Goal: Check status: Check status

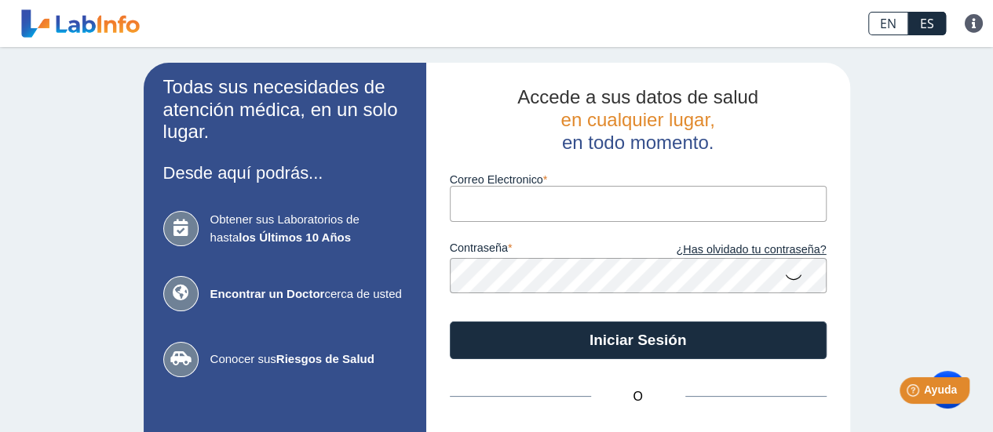
click at [577, 205] on input "Correo Electronico" at bounding box center [638, 203] width 377 height 35
type input "[EMAIL_ADDRESS][DOMAIN_NAME]"
click at [784, 278] on icon at bounding box center [793, 276] width 19 height 31
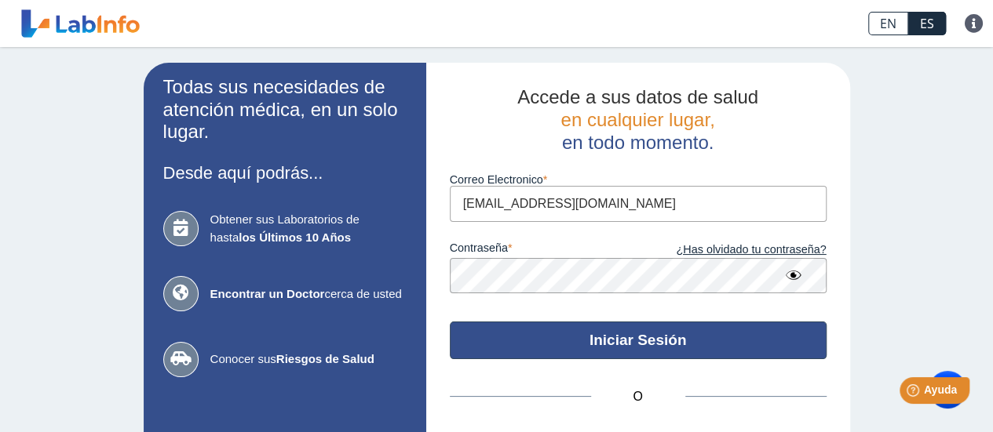
click at [653, 352] on button "Iniciar Sesión" at bounding box center [638, 341] width 377 height 38
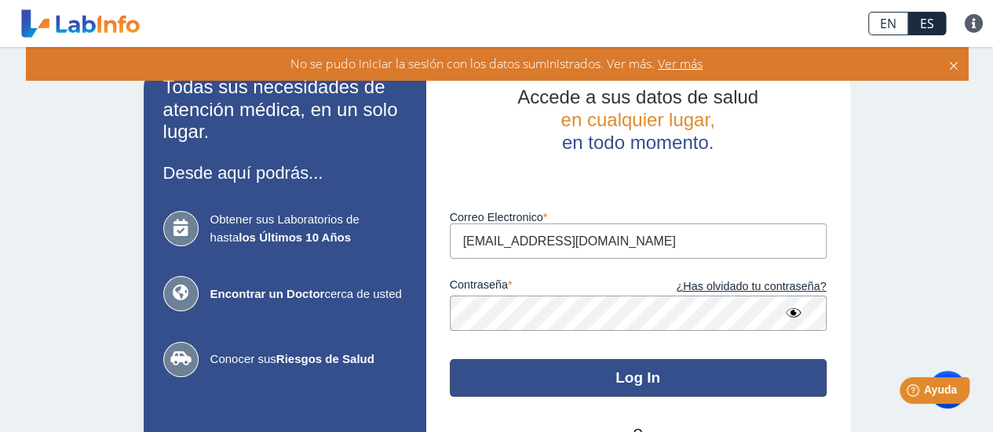
click at [528, 370] on button "Log In" at bounding box center [638, 378] width 377 height 38
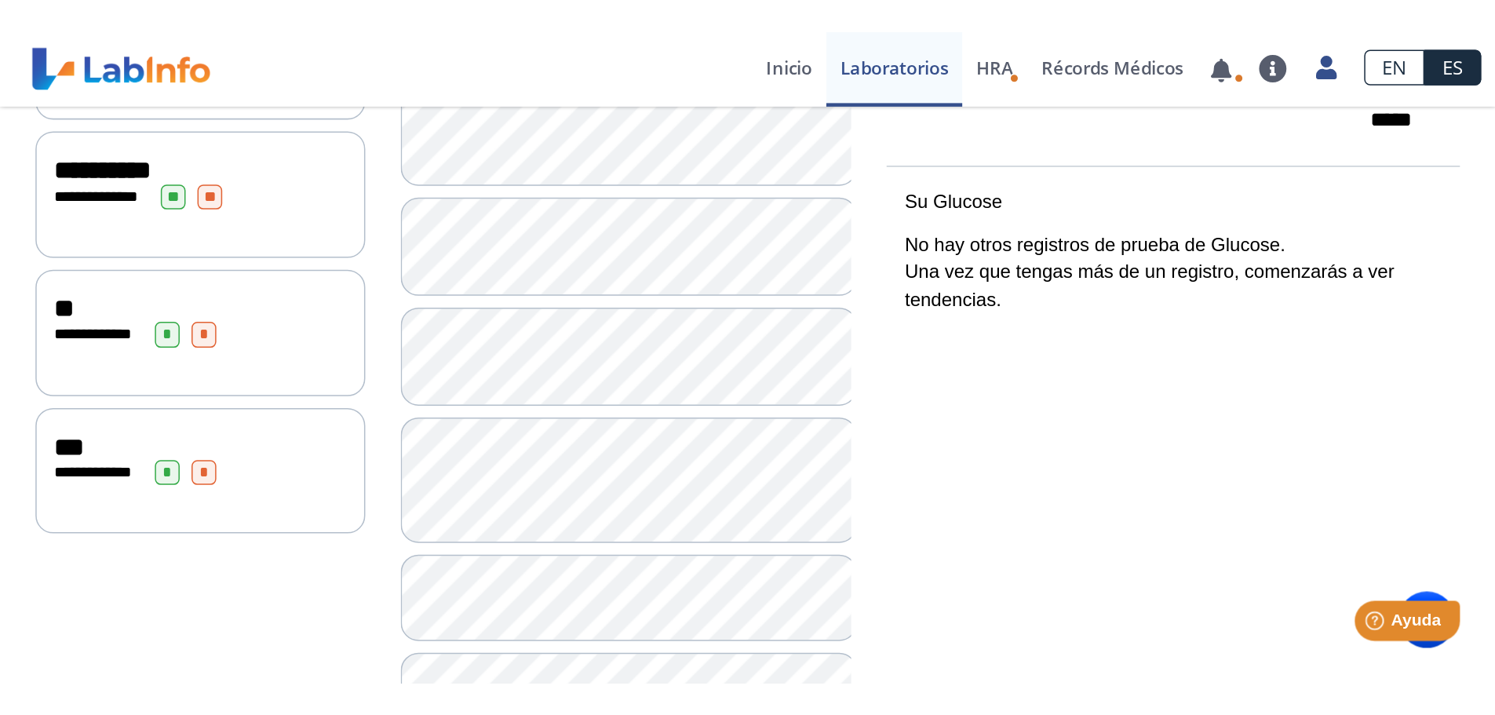
scroll to position [418, 0]
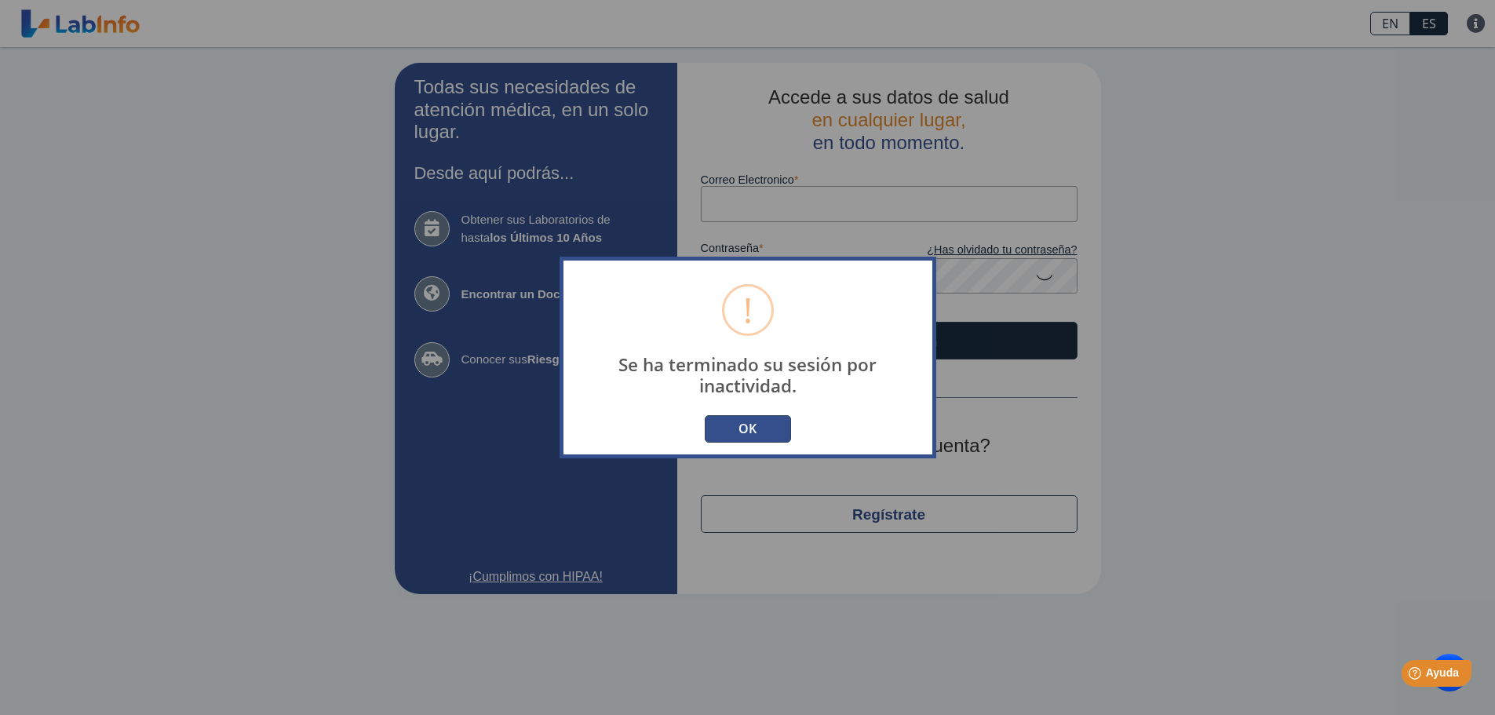
click at [742, 432] on button "OK" at bounding box center [748, 428] width 86 height 27
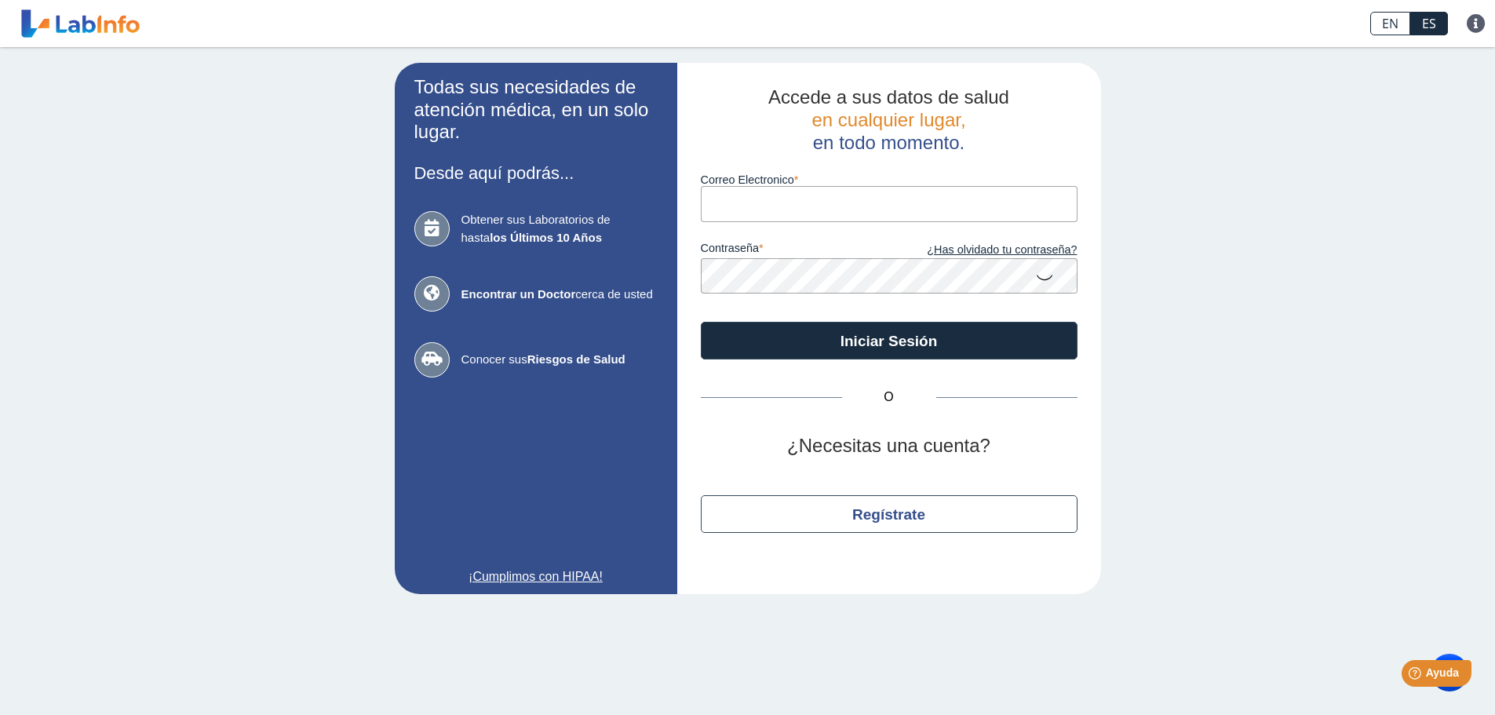
click at [745, 197] on input "Correo Electronico" at bounding box center [889, 203] width 377 height 35
type input "[EMAIL_ADDRESS][DOMAIN_NAME]"
click at [992, 279] on icon at bounding box center [1044, 276] width 19 height 31
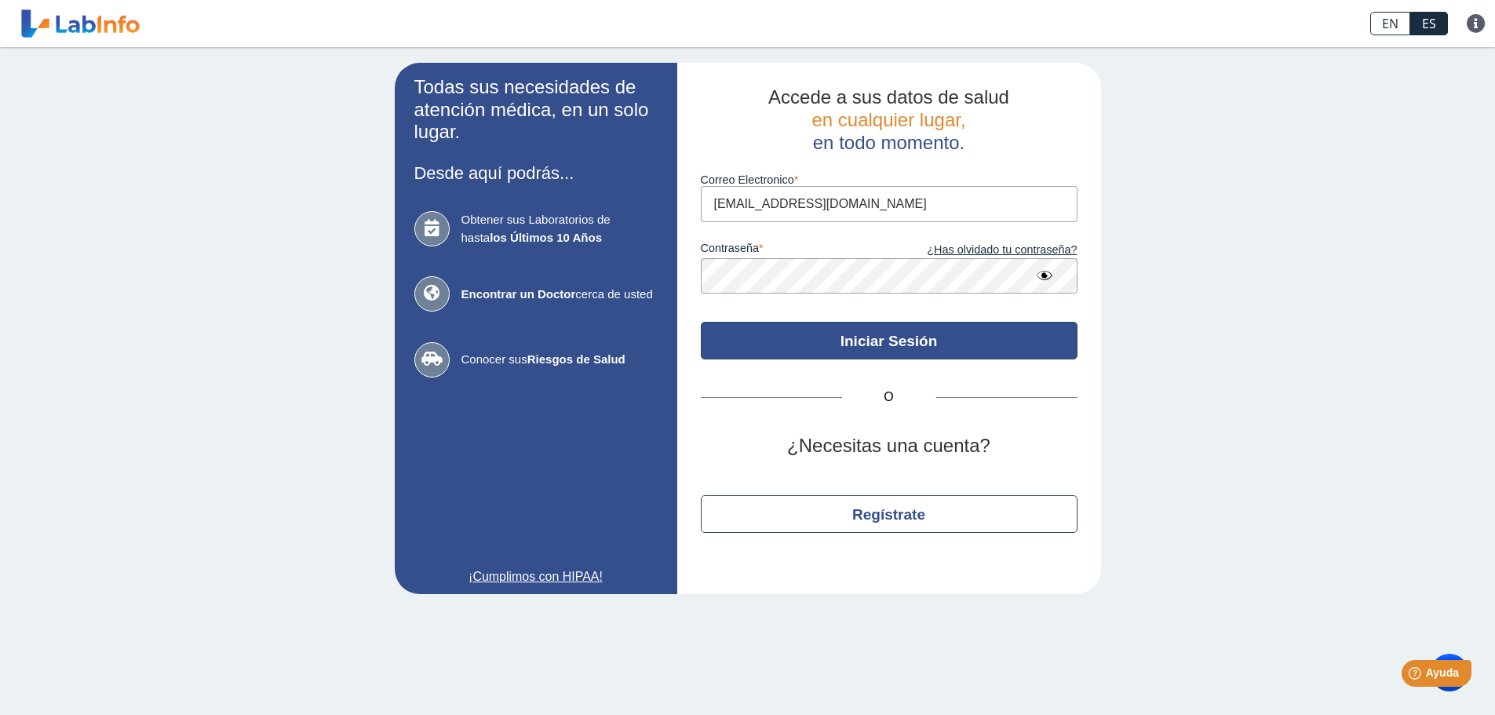
click at [923, 336] on button "Iniciar Sesión" at bounding box center [889, 341] width 377 height 38
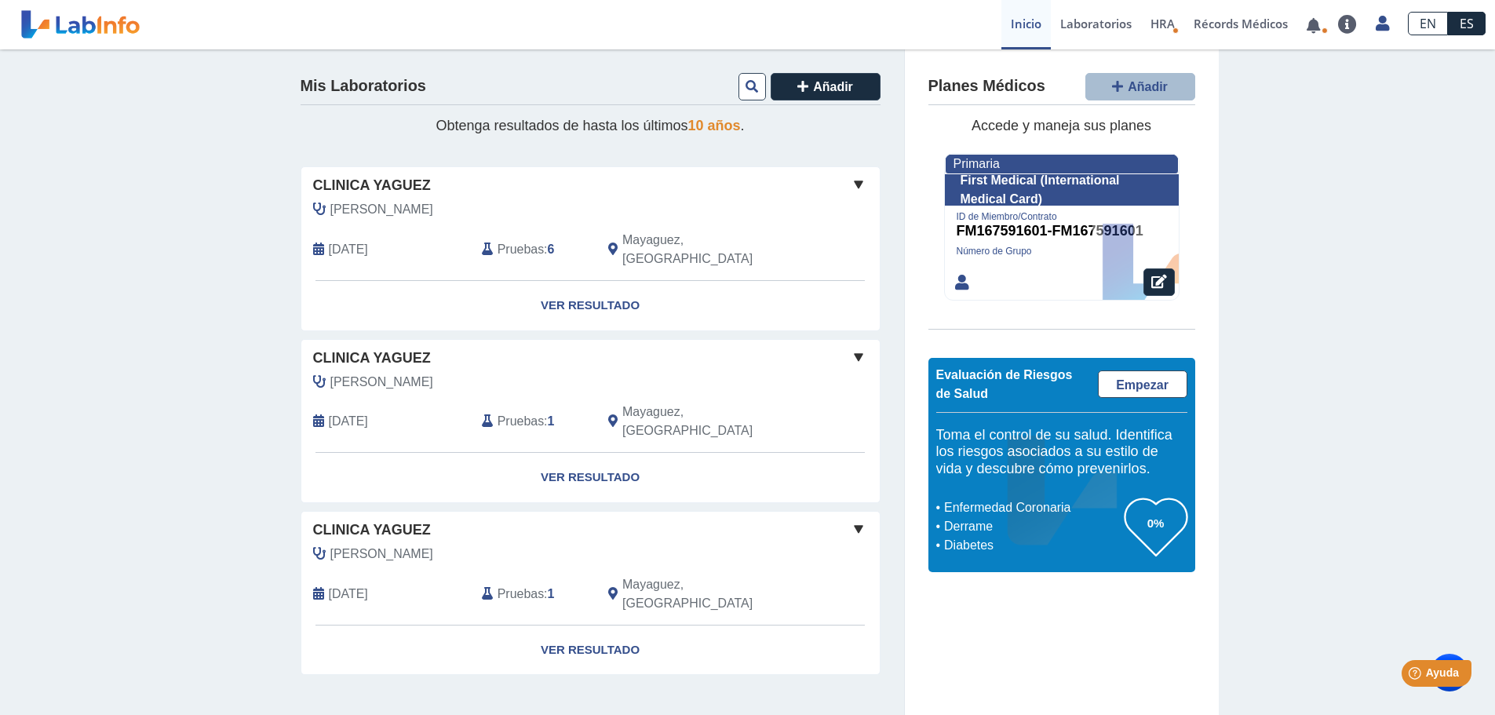
click at [490, 211] on div "[PERSON_NAME]" at bounding box center [554, 209] width 507 height 19
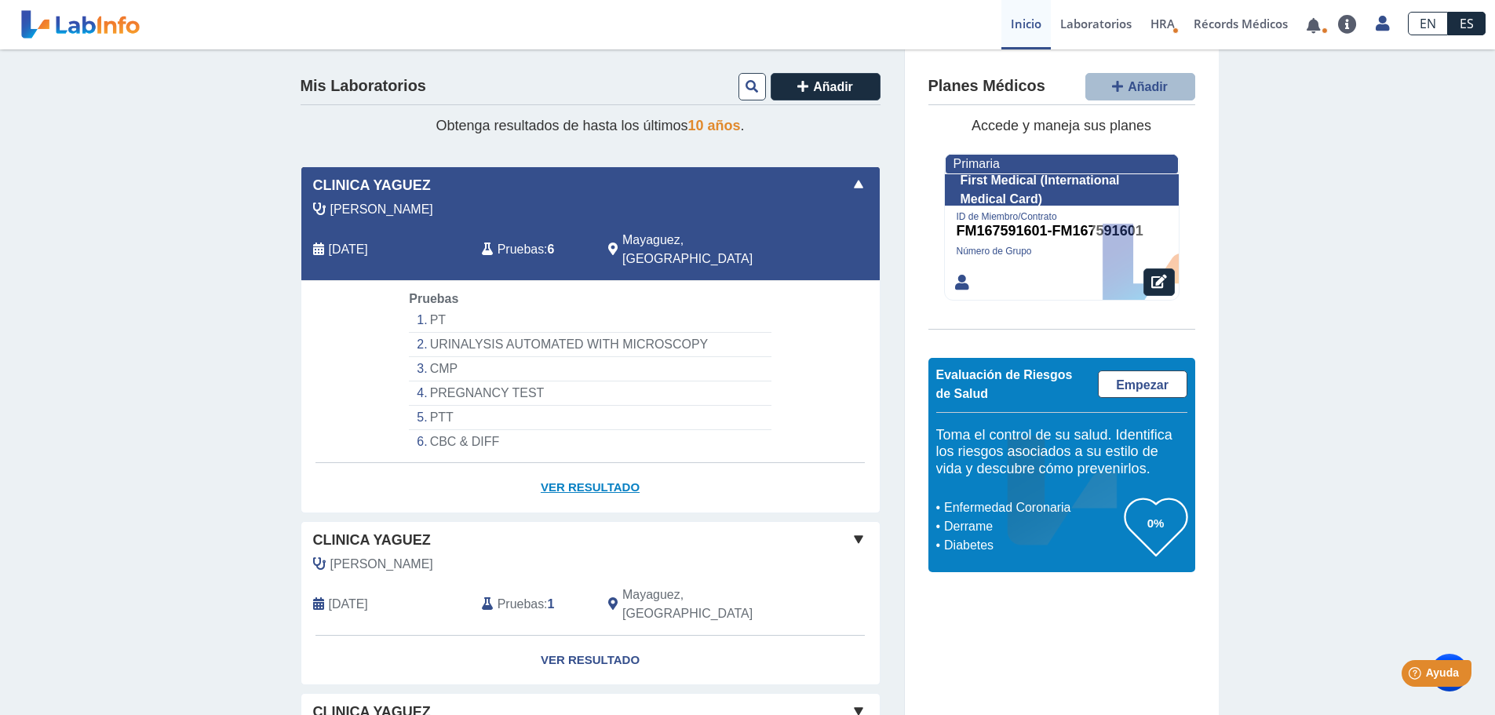
click at [596, 432] on link "Ver Resultado" at bounding box center [590, 487] width 578 height 49
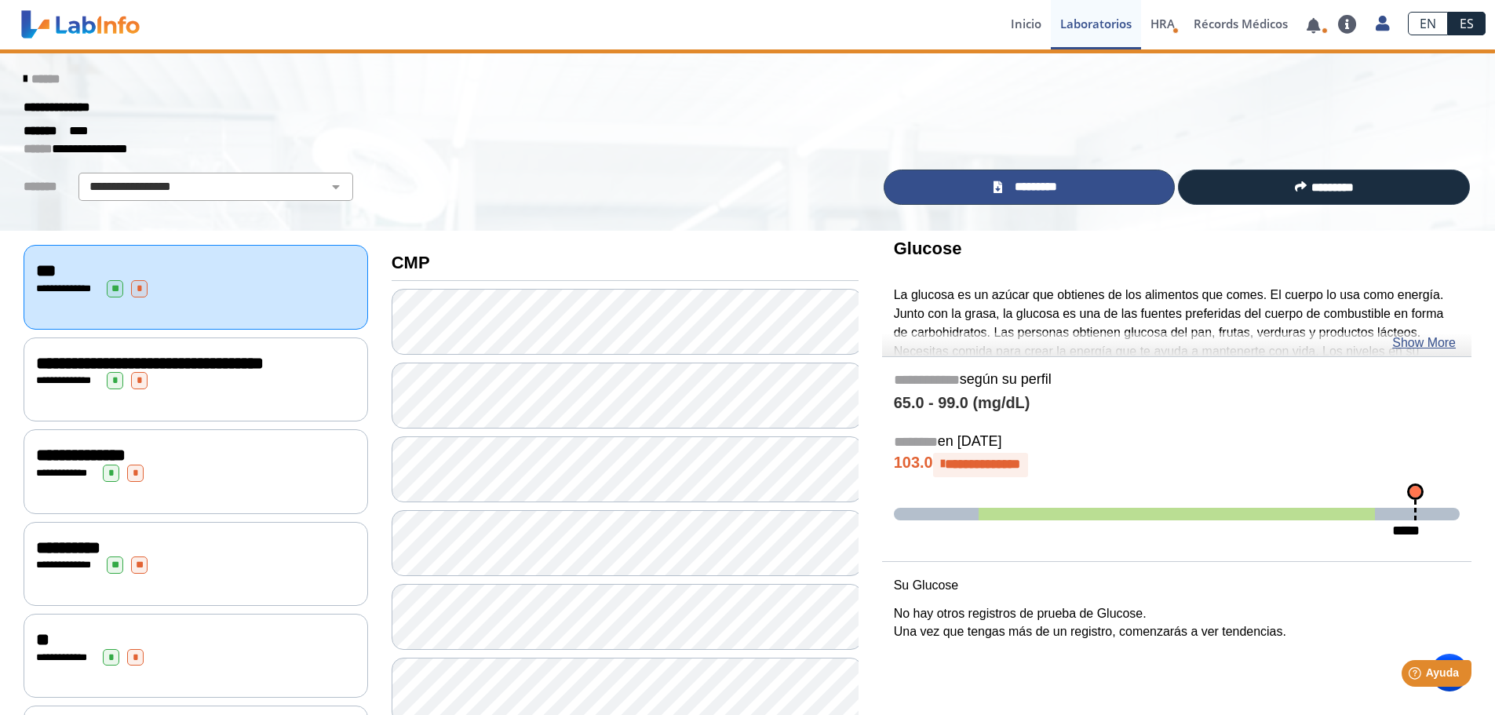
click at [992, 185] on span "*********" at bounding box center [1035, 187] width 57 height 18
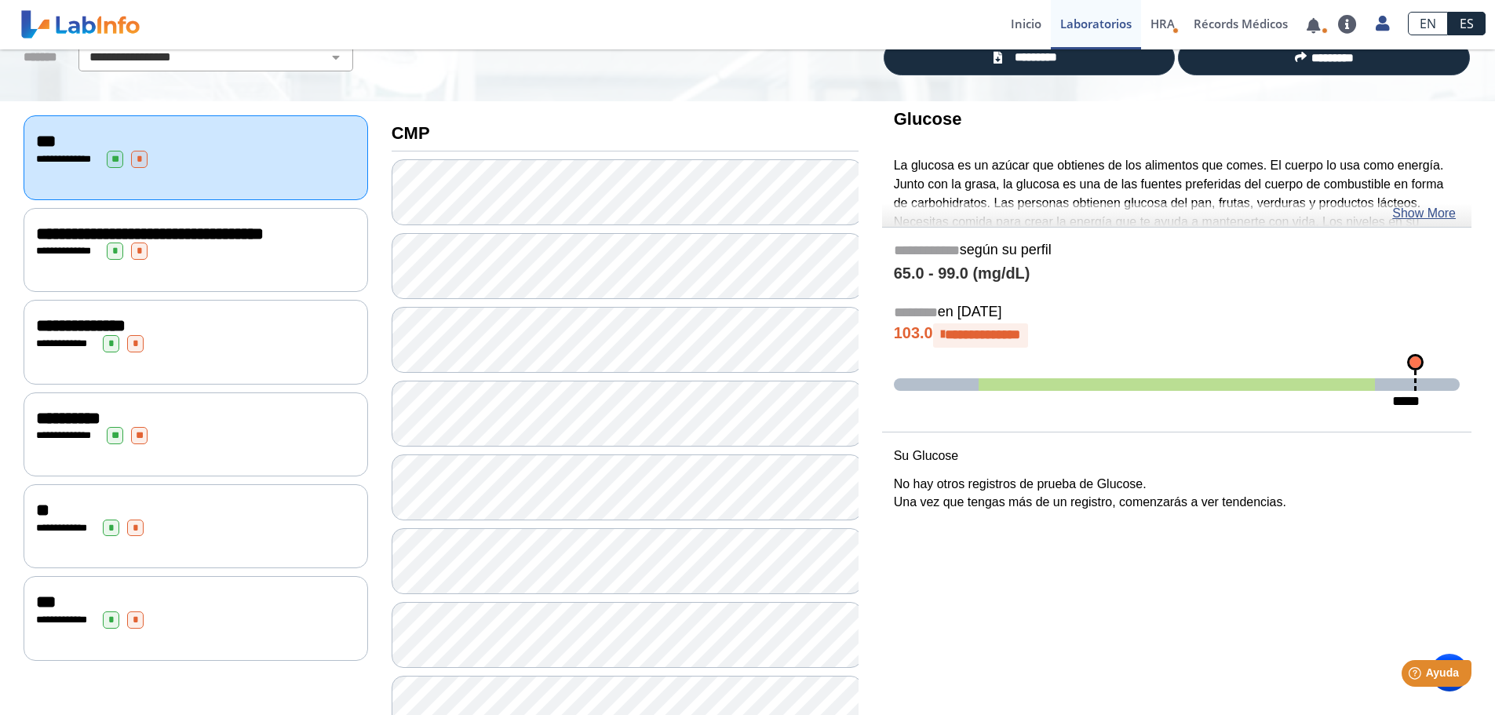
scroll to position [157, 0]
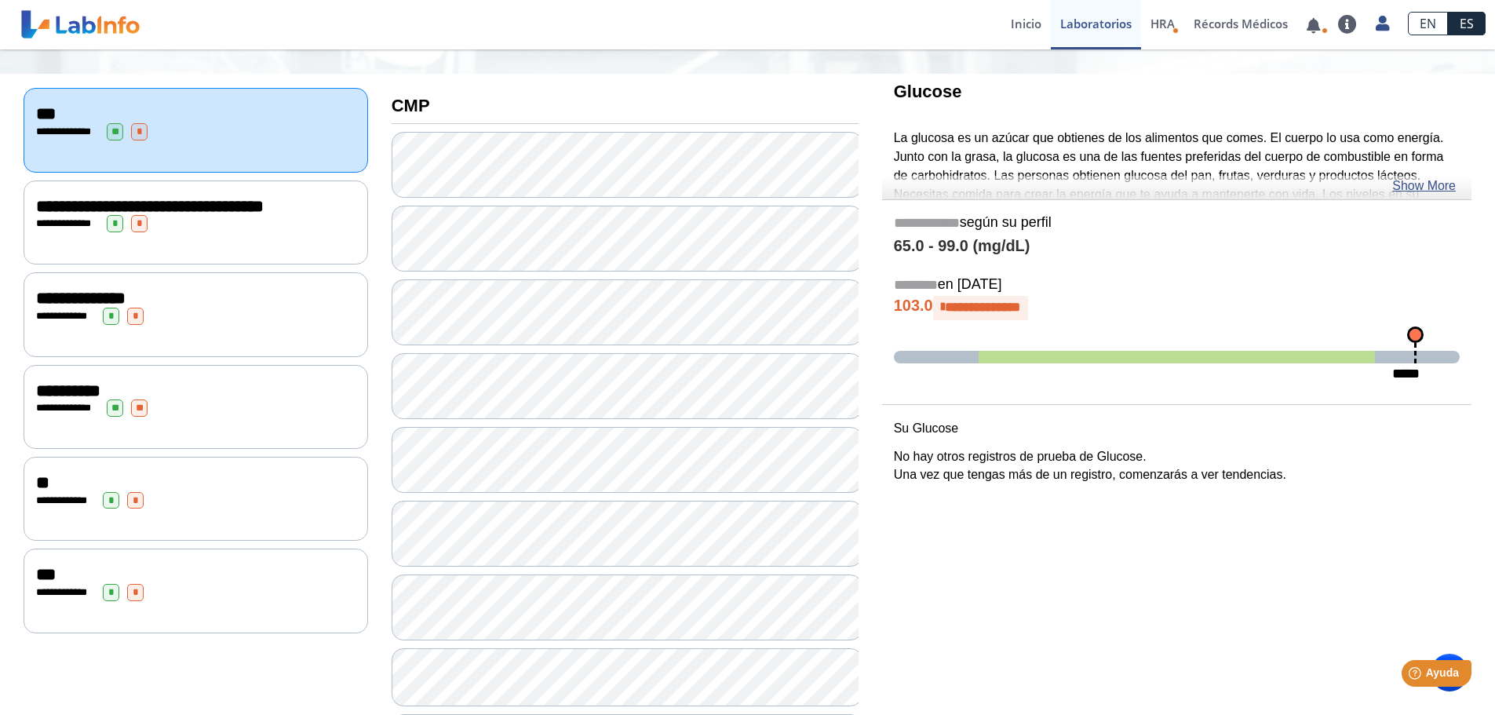
click at [153, 428] on div "**********" at bounding box center [196, 407] width 344 height 84
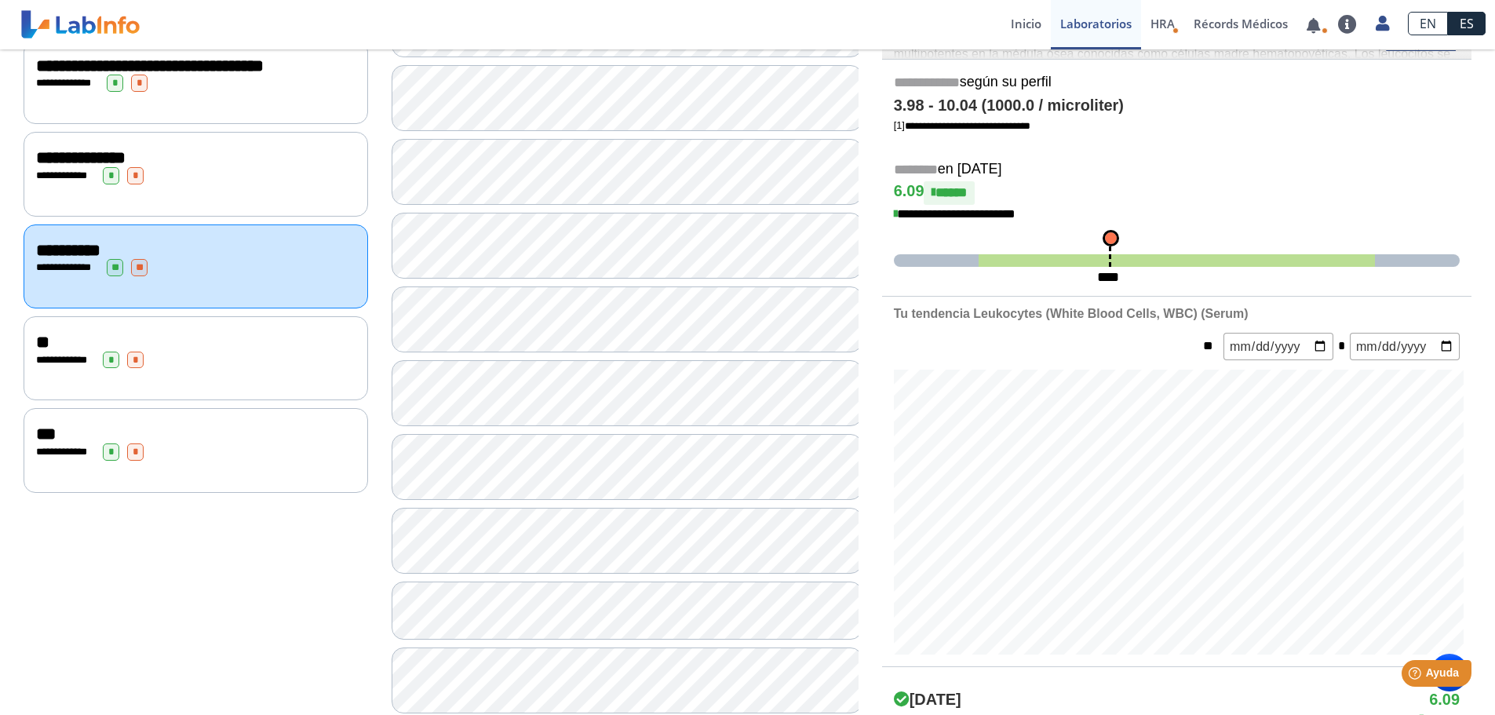
scroll to position [314, 0]
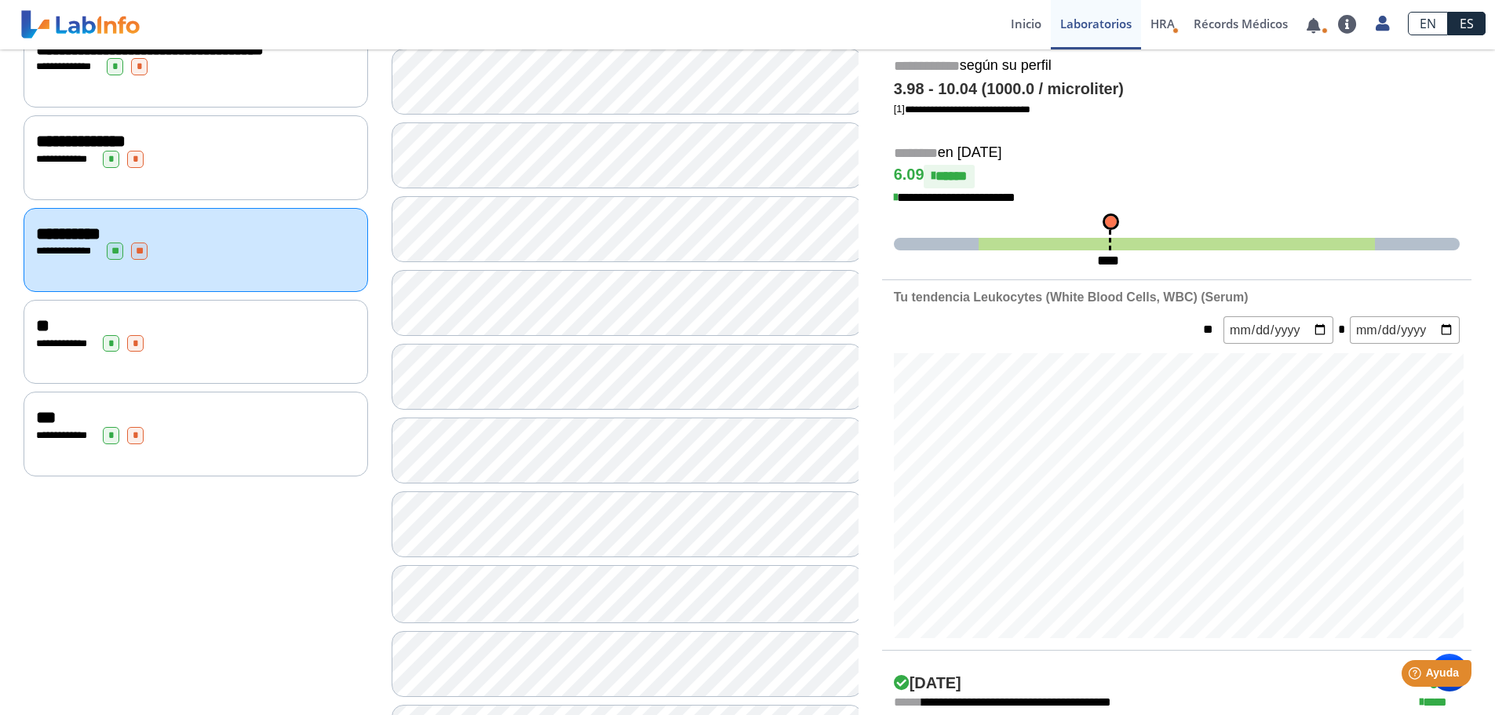
click at [144, 363] on div "**********" at bounding box center [196, 342] width 344 height 84
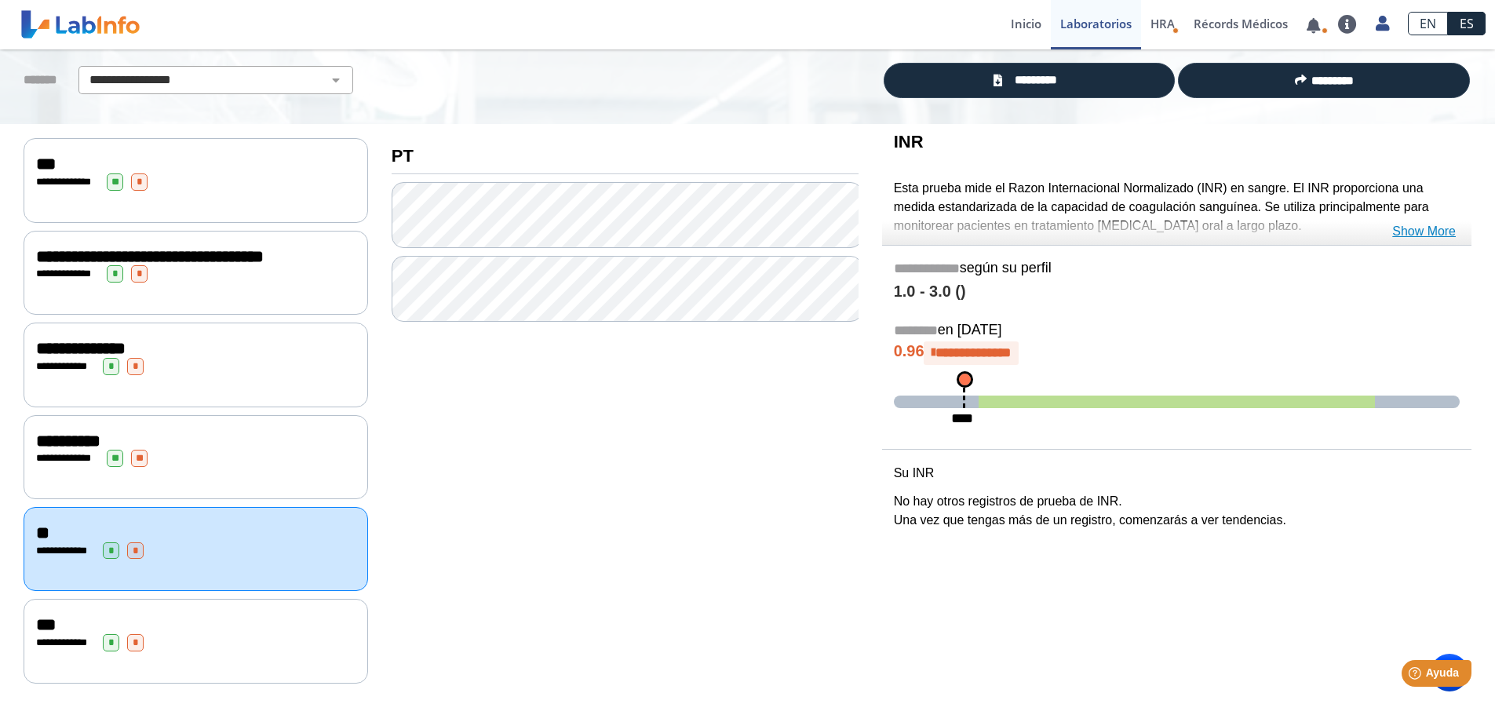
click at [992, 222] on link "Show More" at bounding box center [1424, 231] width 64 height 19
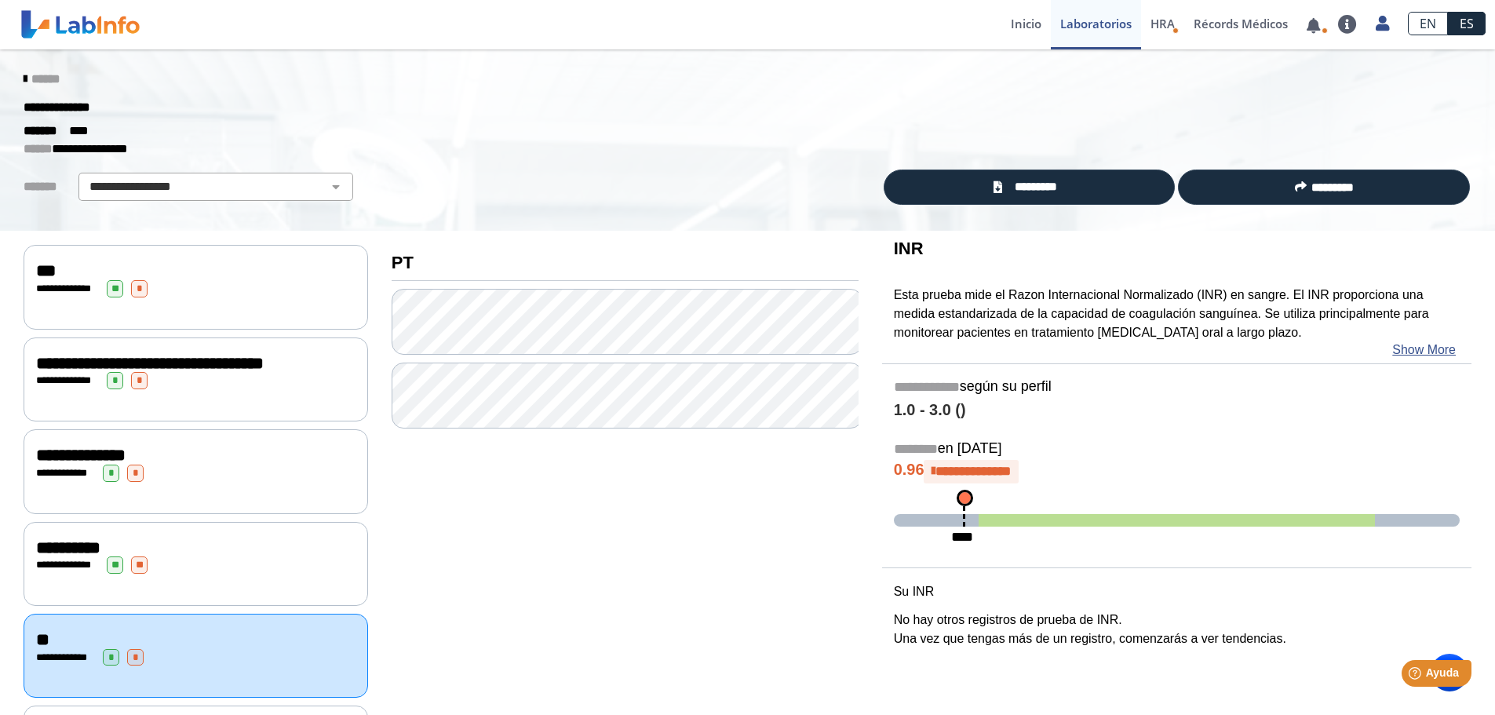
click at [24, 76] on icon at bounding box center [25, 79] width 3 height 13
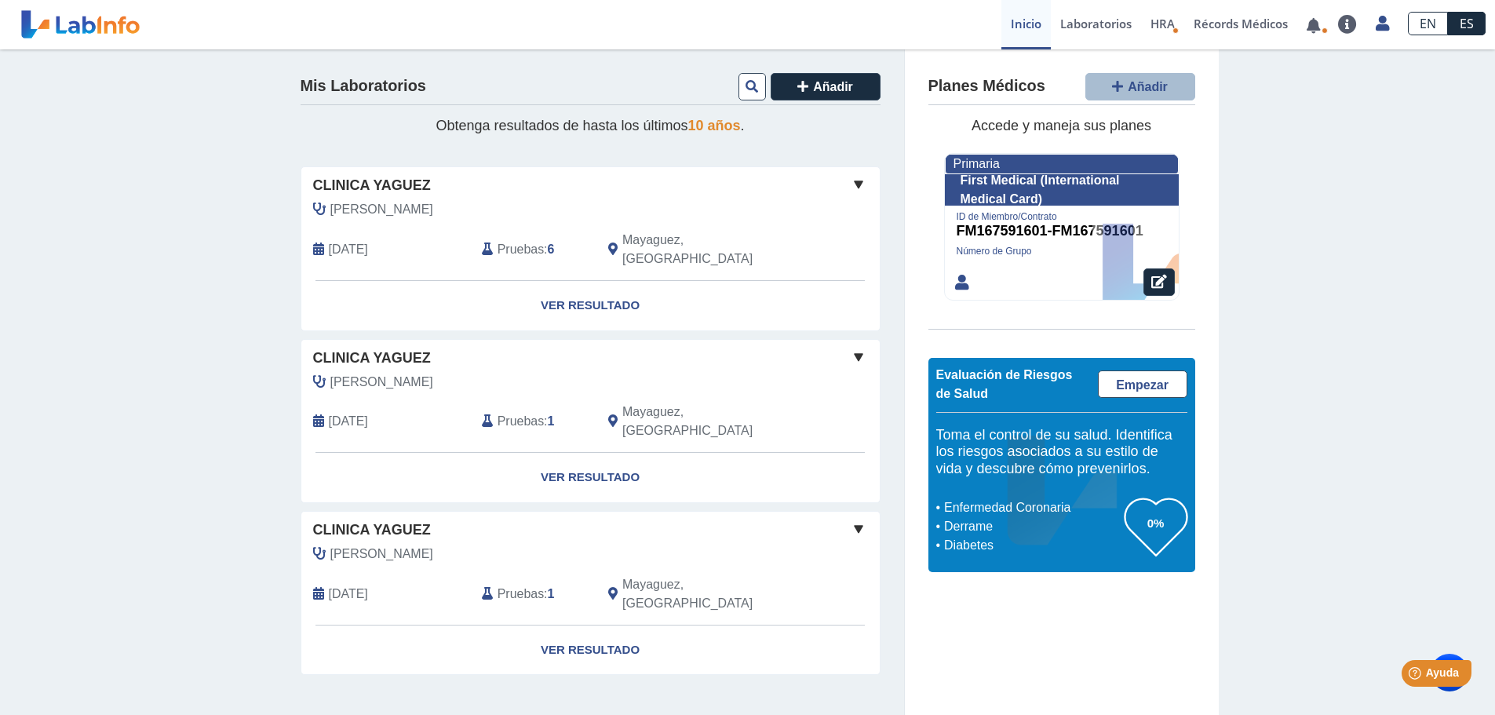
click at [537, 243] on span "Pruebas" at bounding box center [520, 249] width 46 height 19
